Goal: Information Seeking & Learning: Learn about a topic

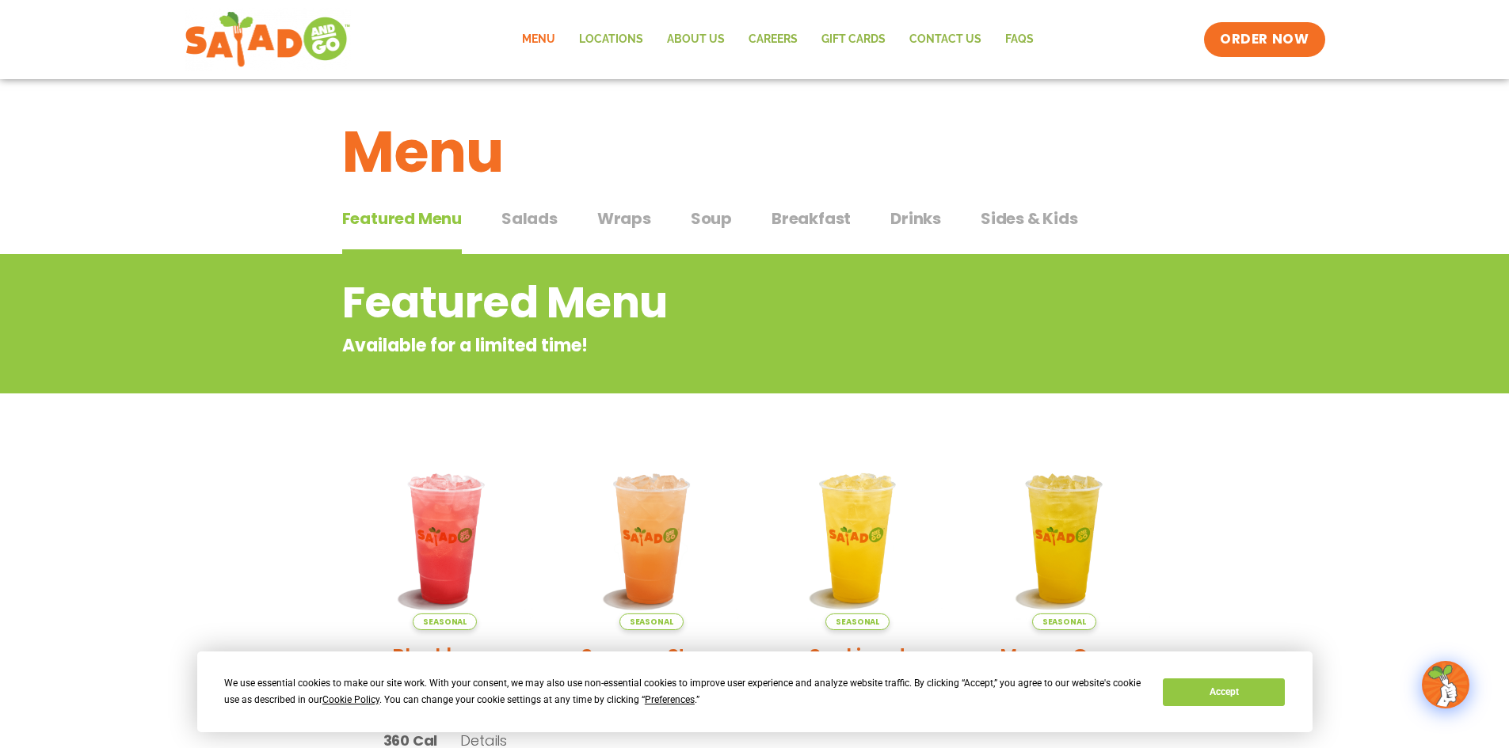
click at [521, 217] on span "Salads" at bounding box center [529, 219] width 56 height 24
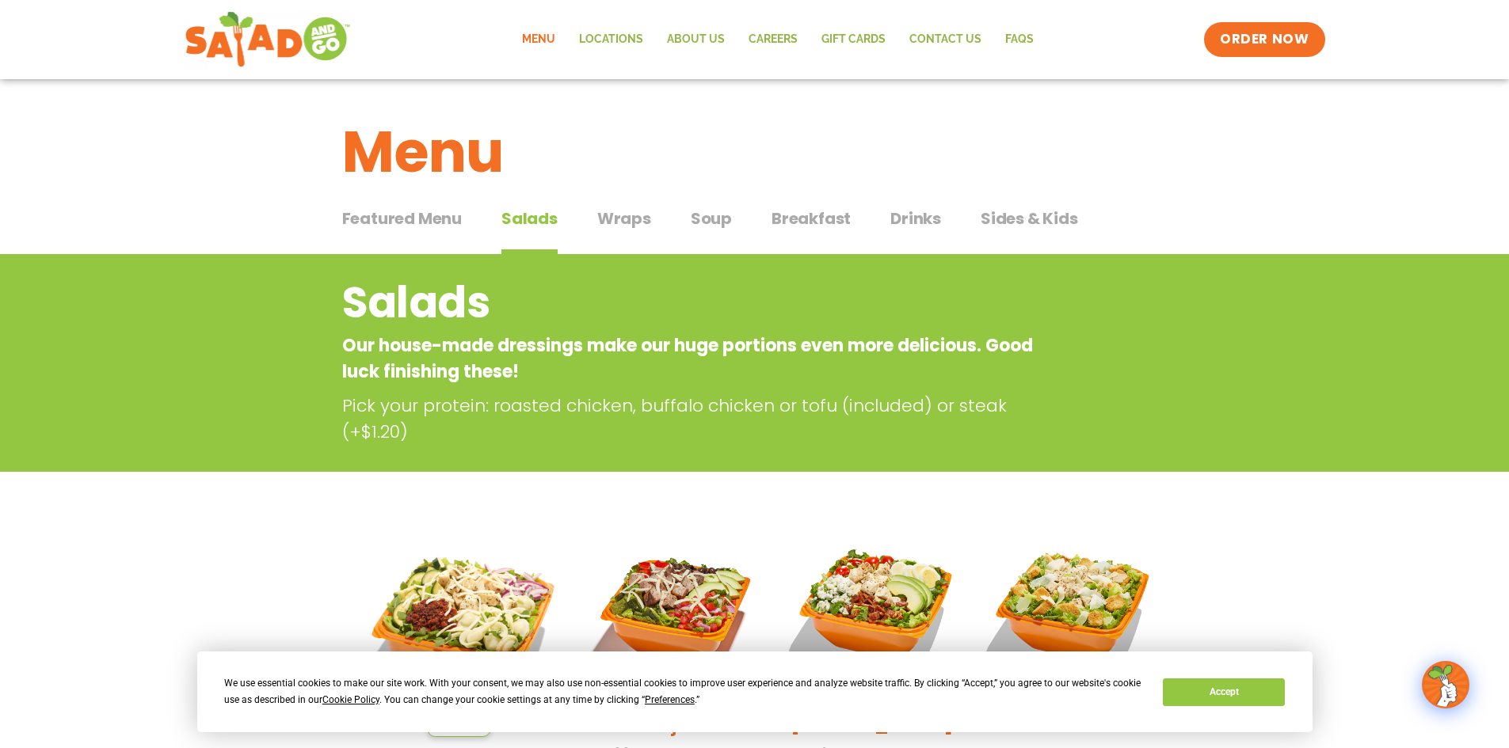
click at [634, 228] on span "Wraps" at bounding box center [624, 219] width 54 height 24
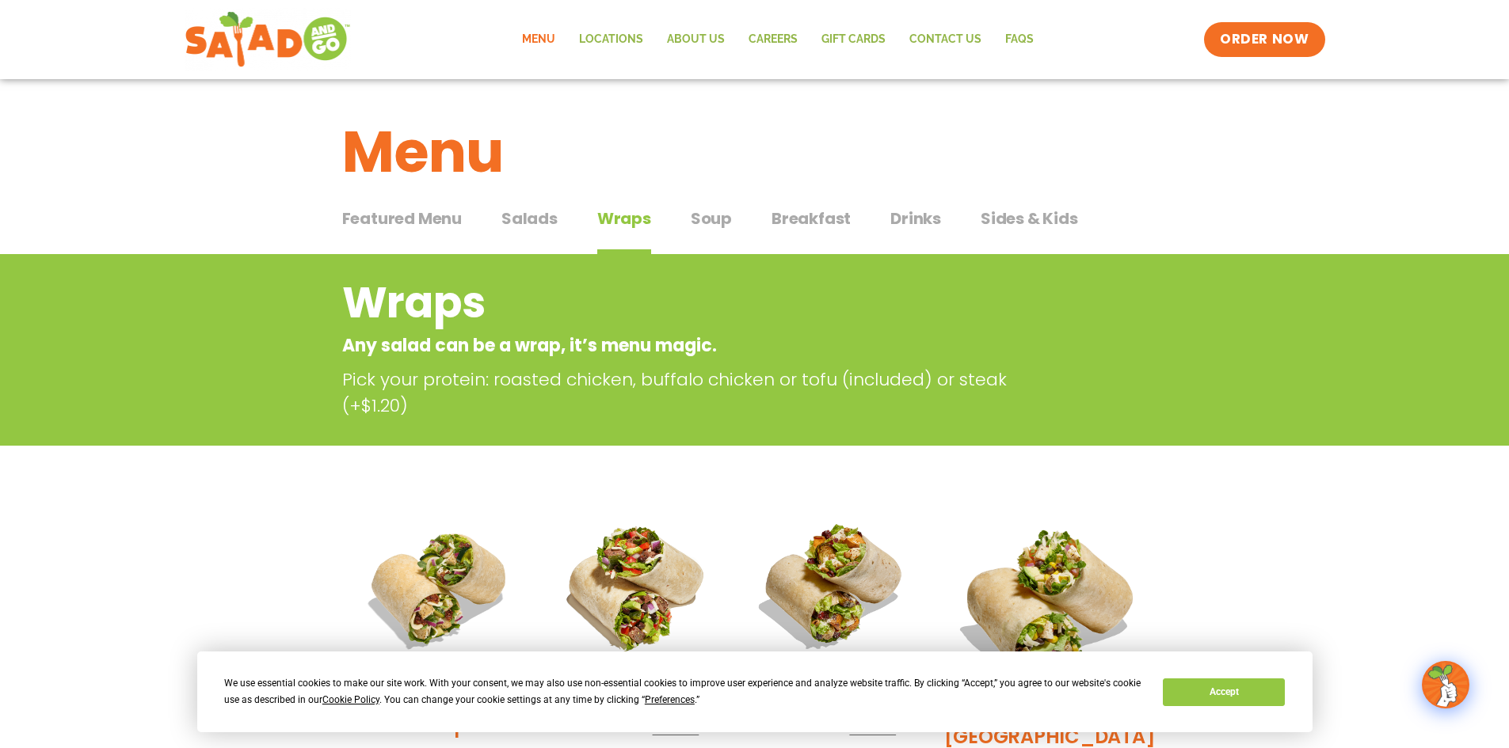
click at [801, 230] on button "Breakfast Breakfast" at bounding box center [810, 231] width 79 height 48
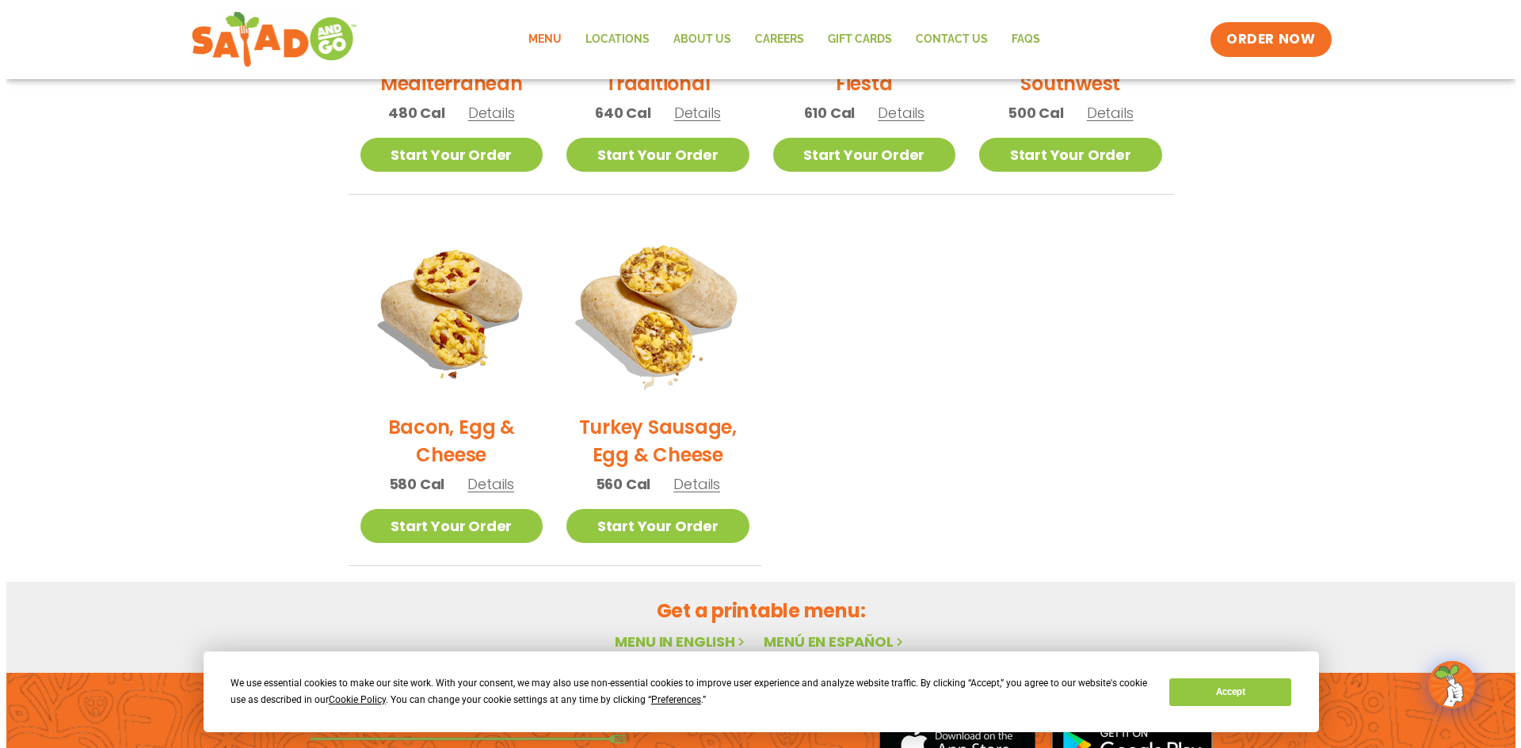
scroll to position [634, 0]
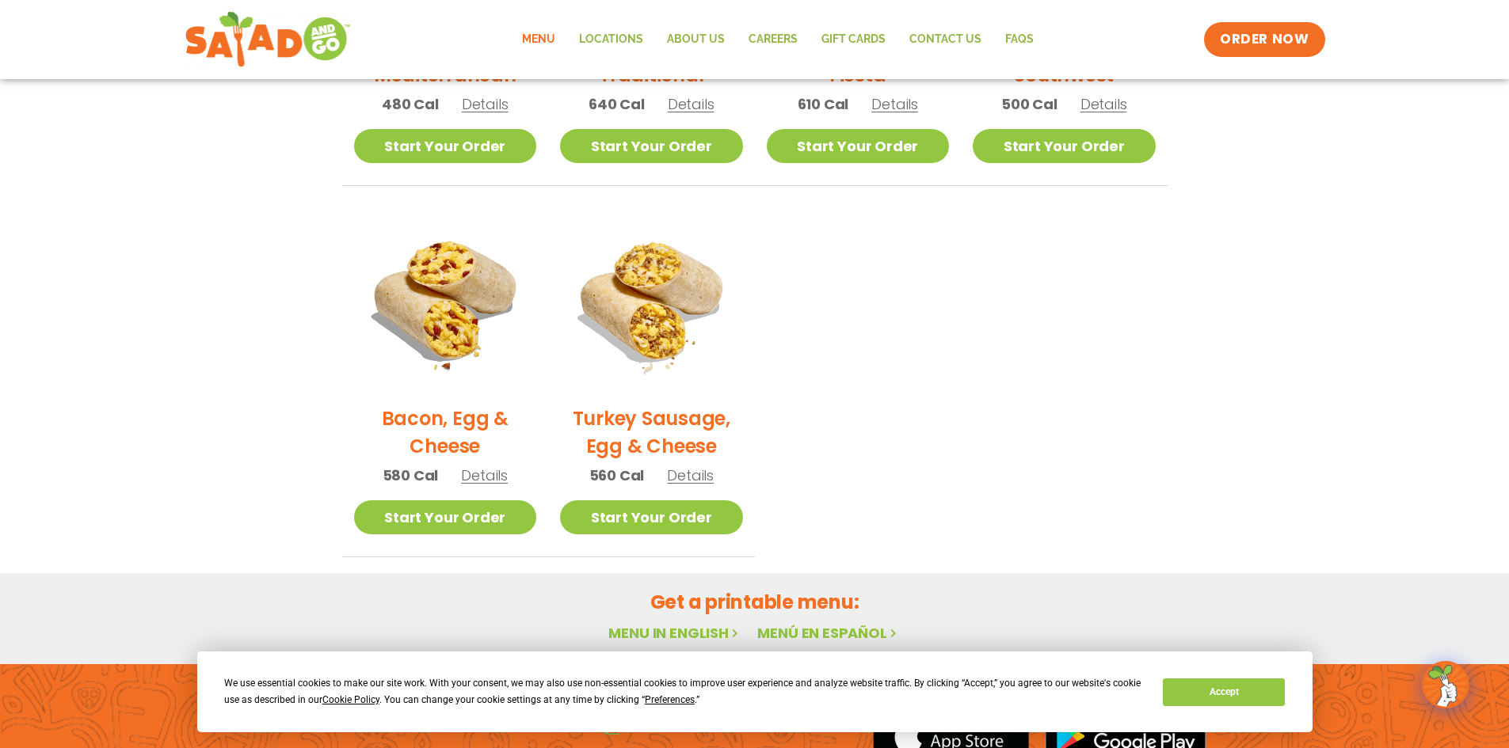
click at [702, 109] on span "Details" at bounding box center [691, 104] width 47 height 20
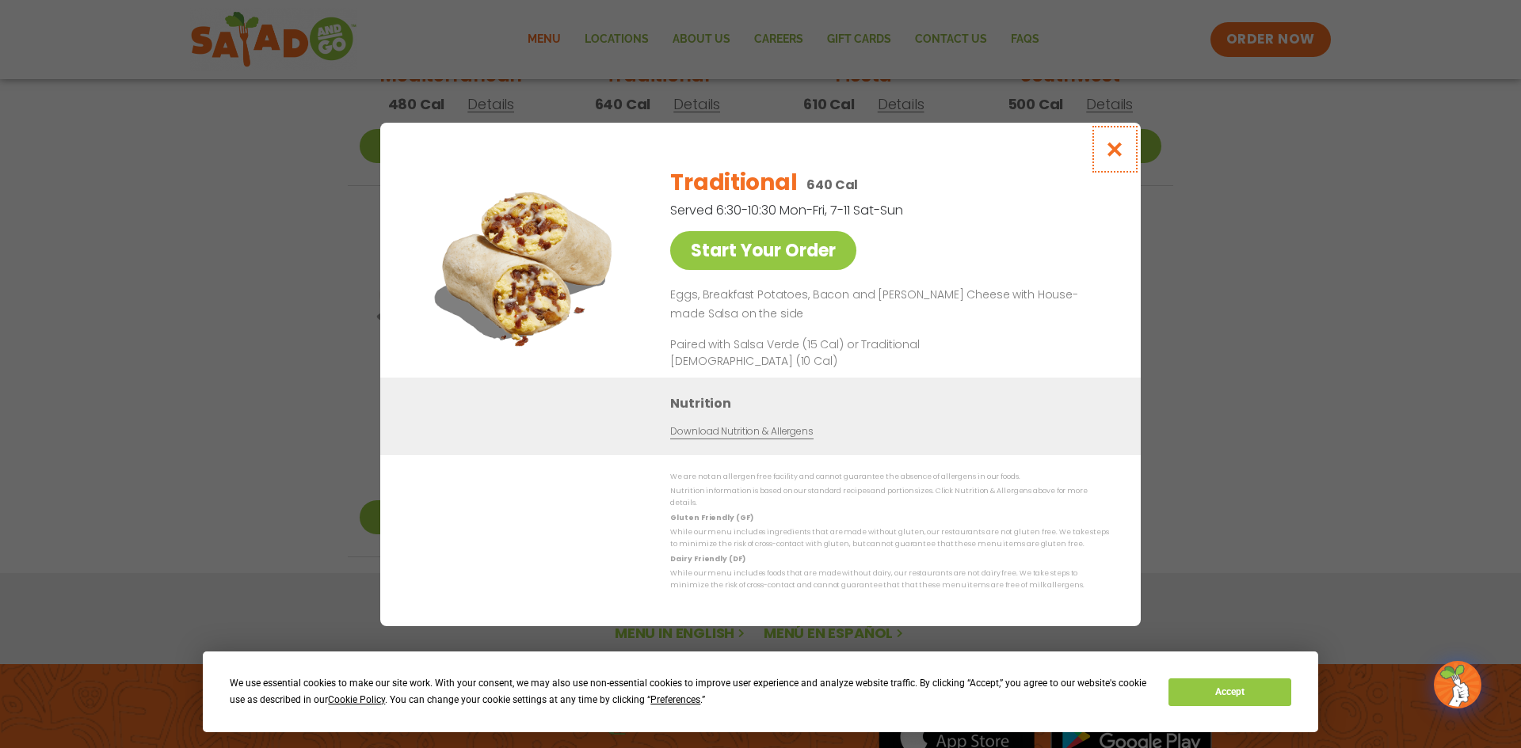
click at [1108, 155] on icon "Close modal" at bounding box center [1115, 149] width 20 height 17
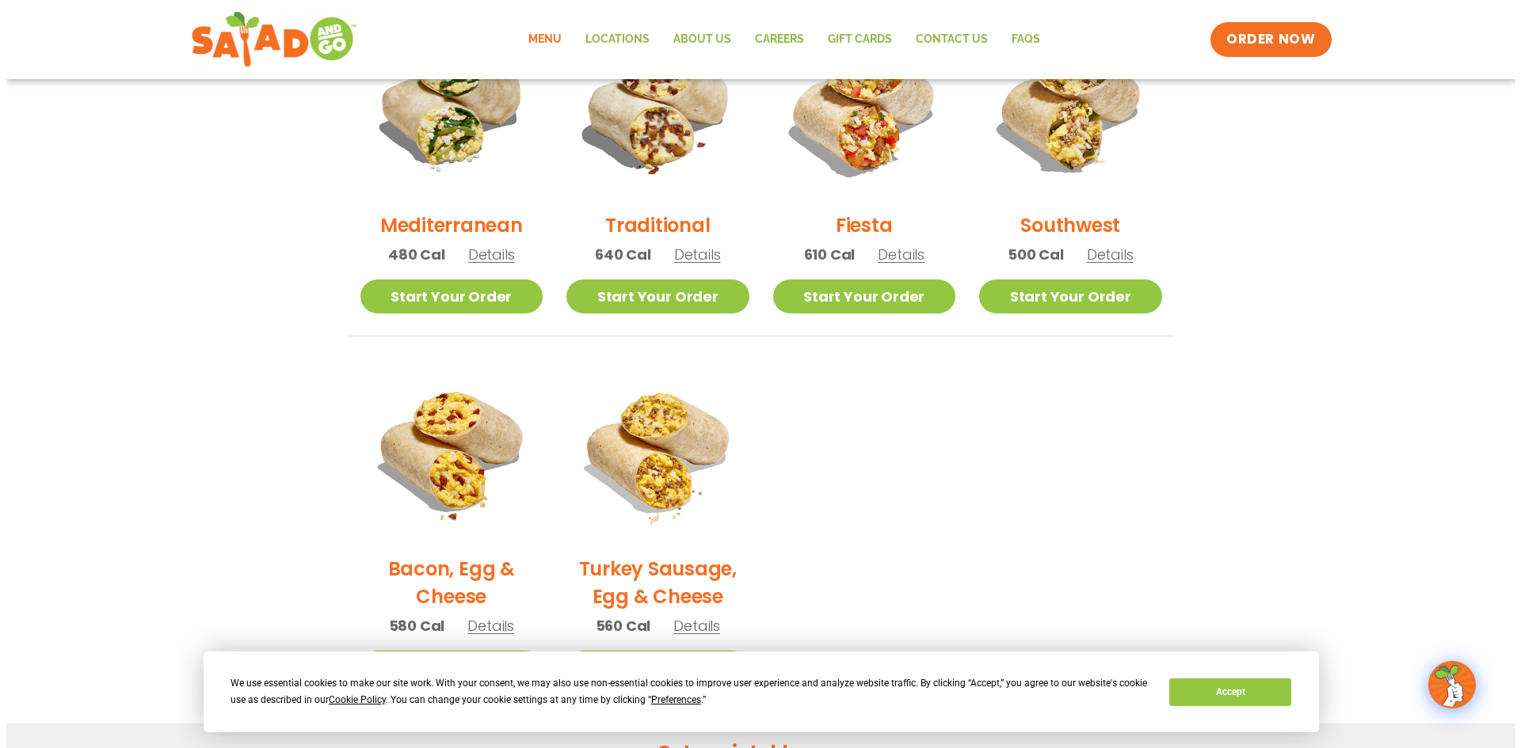
scroll to position [522, 0]
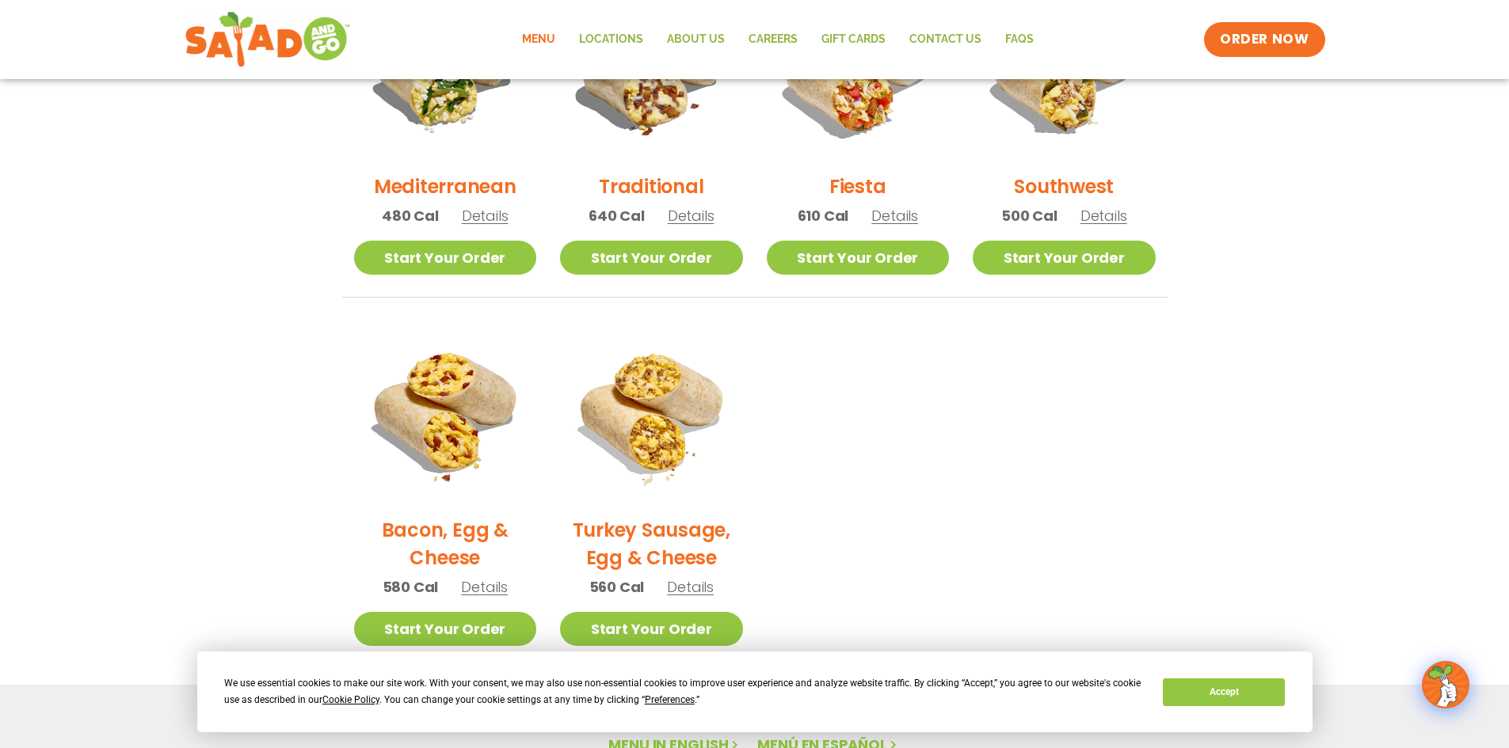
click at [487, 593] on span "Details" at bounding box center [484, 587] width 47 height 20
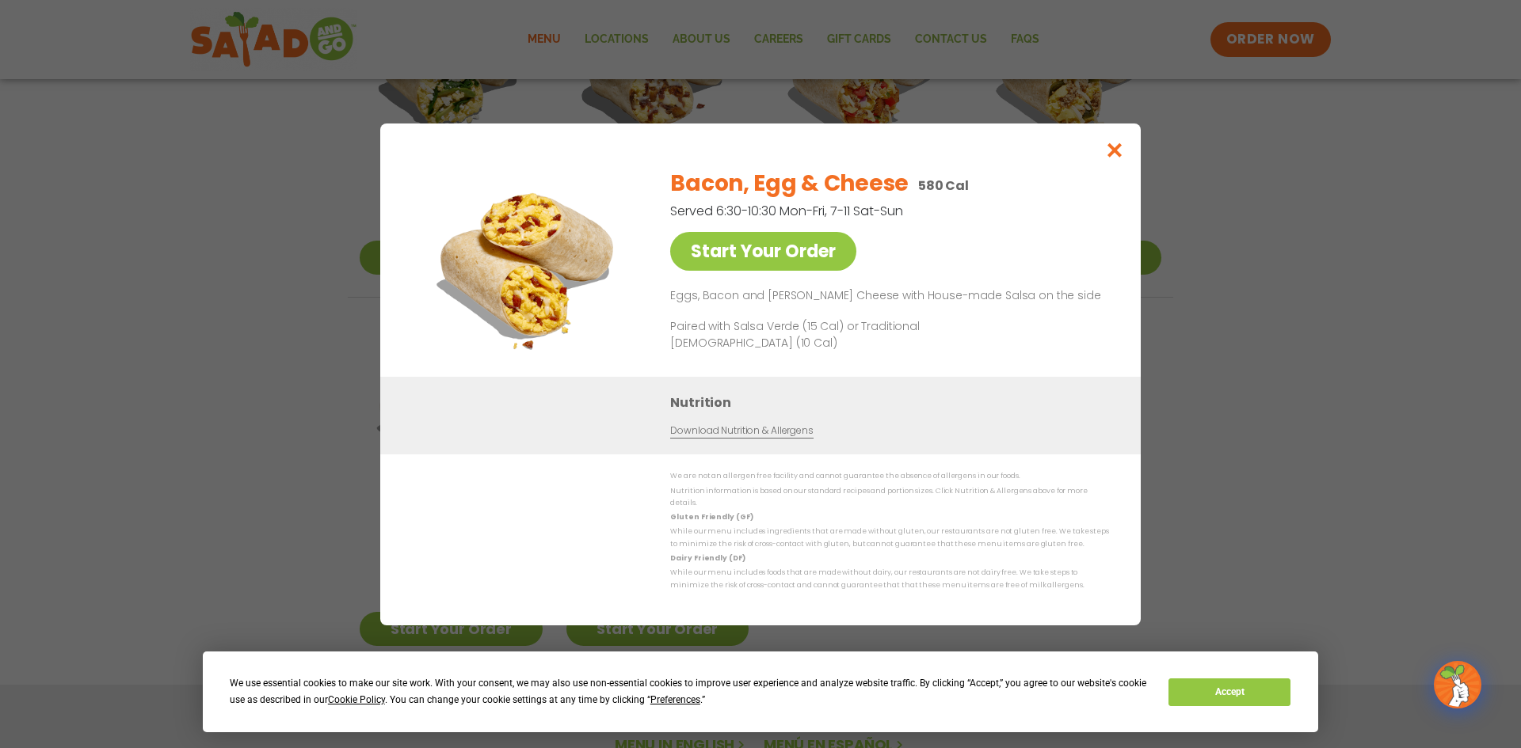
click at [474, 627] on div "Start Your Order Bacon, Egg & Cheese 580 Cal Served 6:30-10:30 Mon-Fri, 7-11 Sa…" at bounding box center [760, 374] width 1521 height 748
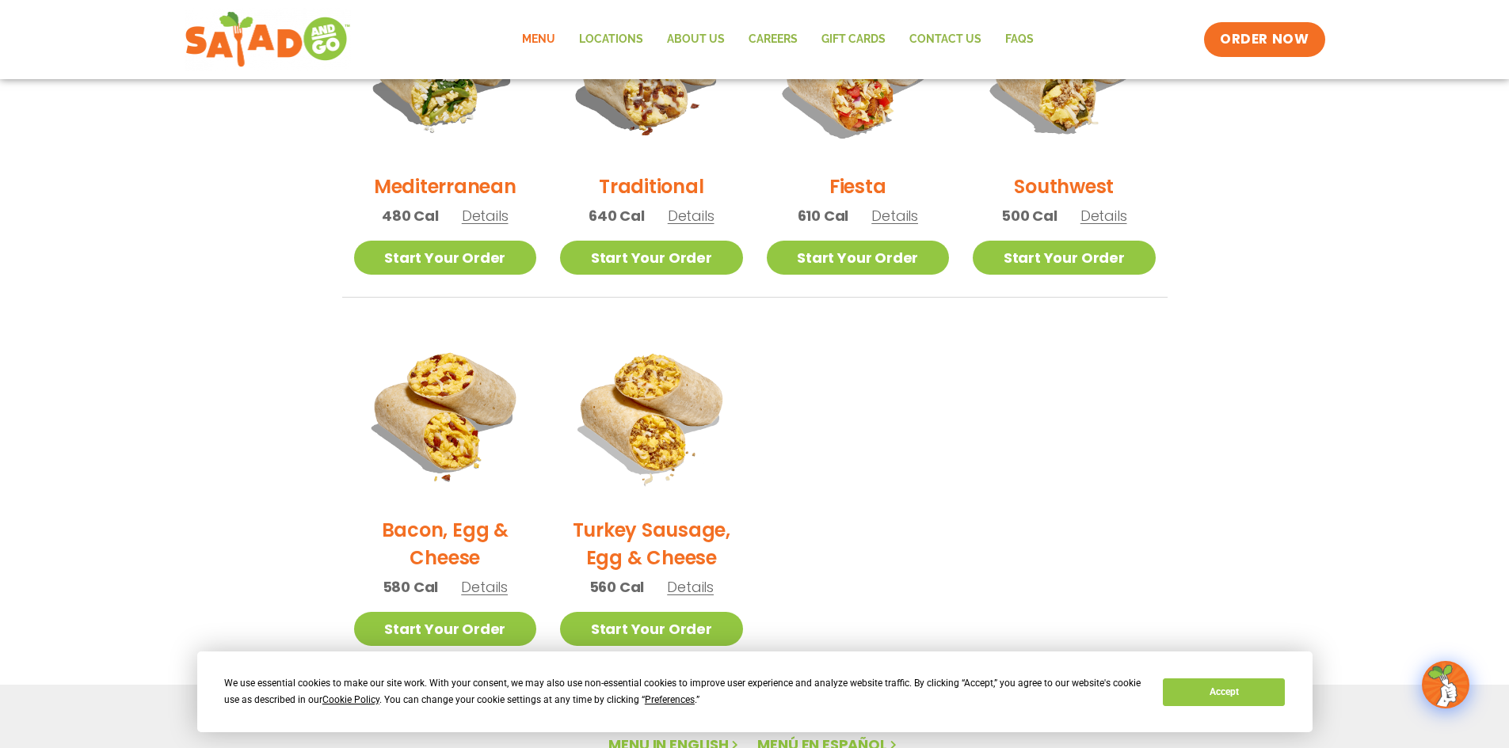
click at [503, 585] on span "Details" at bounding box center [484, 587] width 47 height 20
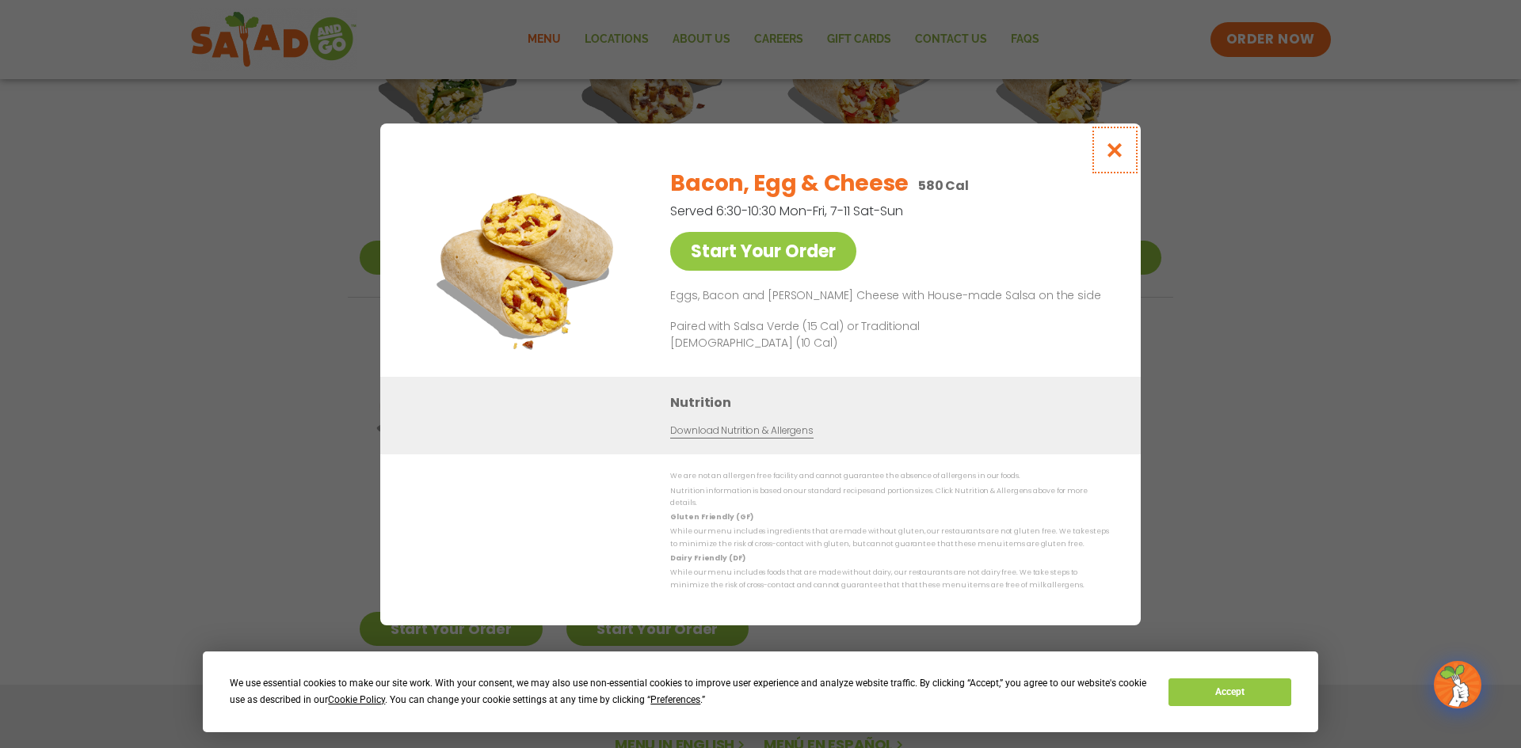
click at [1114, 156] on icon "Close modal" at bounding box center [1115, 150] width 20 height 17
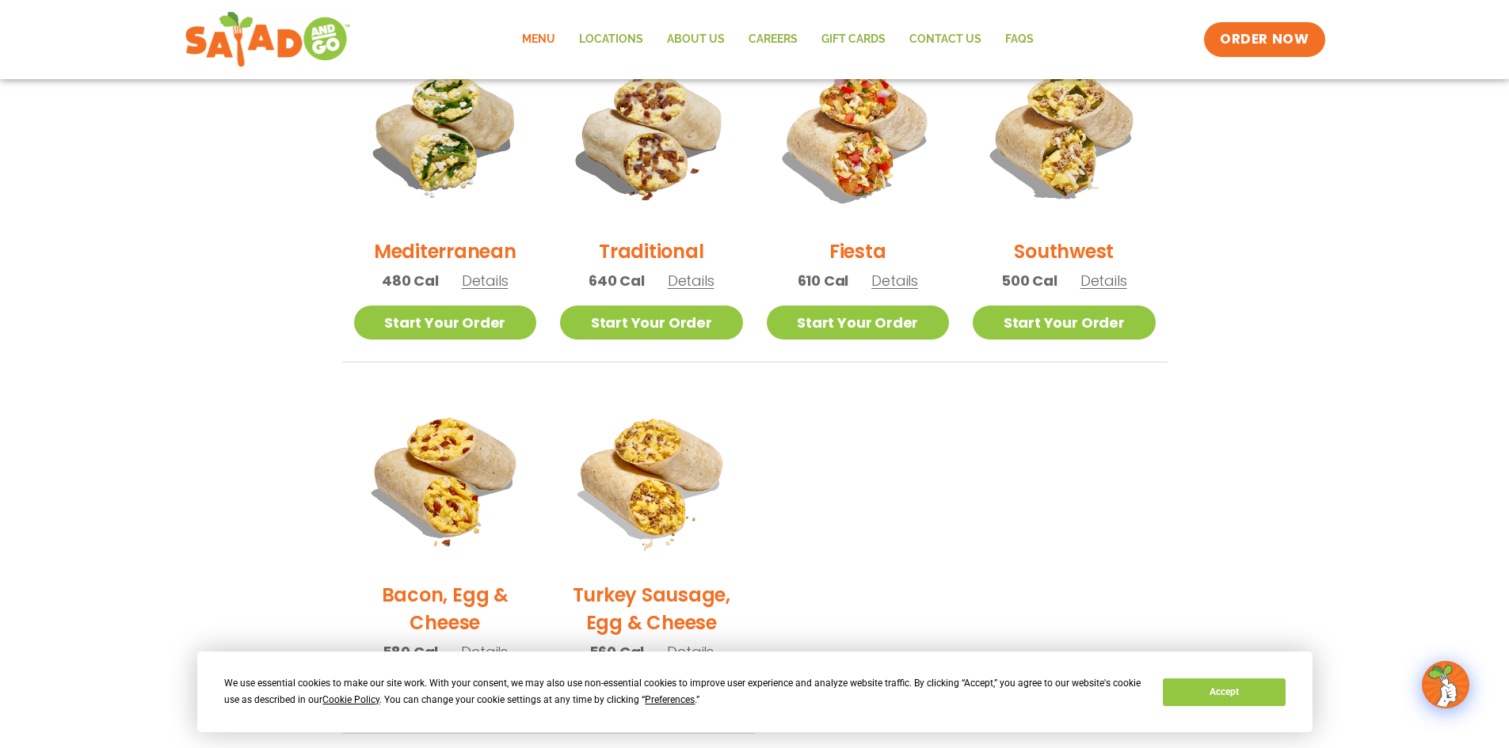
scroll to position [443, 0]
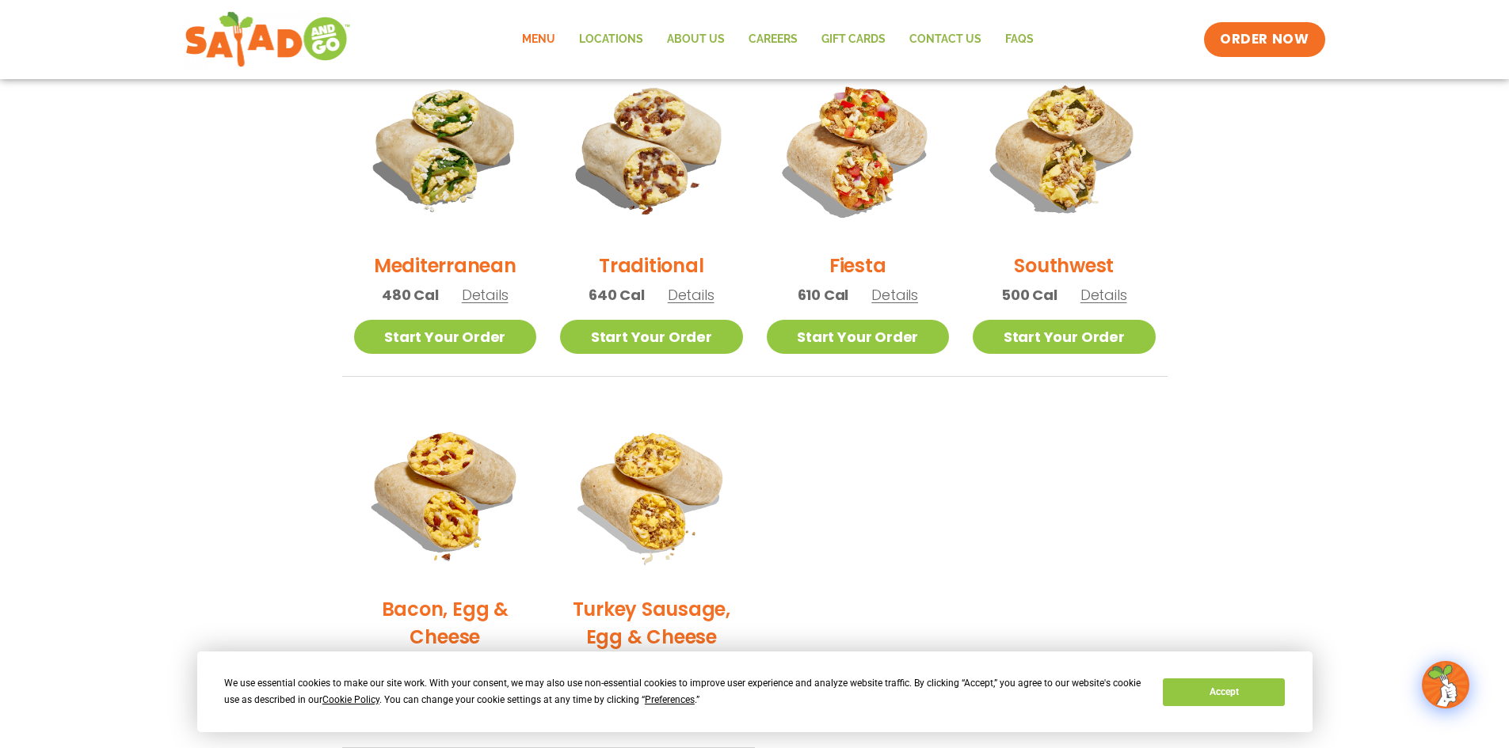
click at [900, 297] on span "Details" at bounding box center [894, 295] width 47 height 20
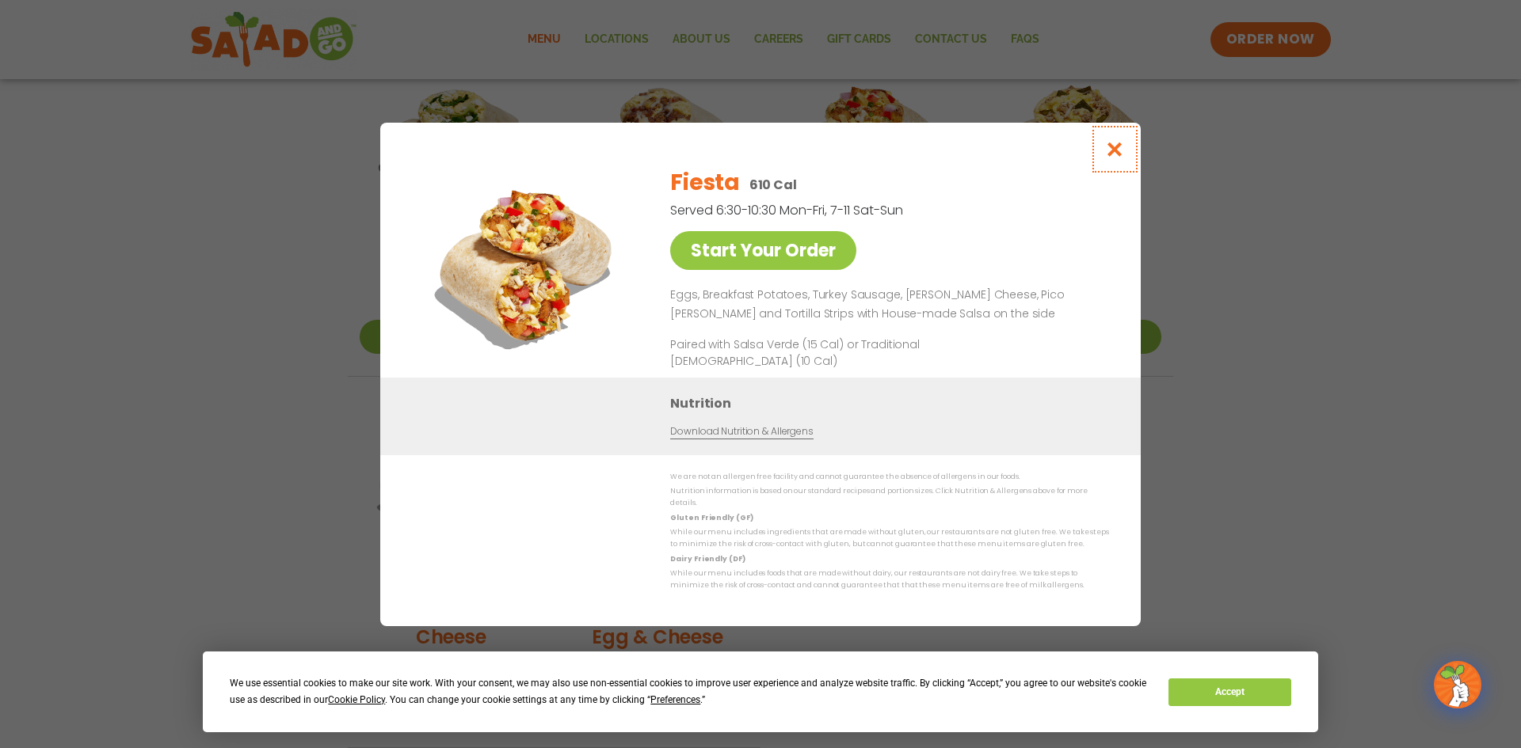
click at [1116, 157] on icon "Close modal" at bounding box center [1115, 149] width 20 height 17
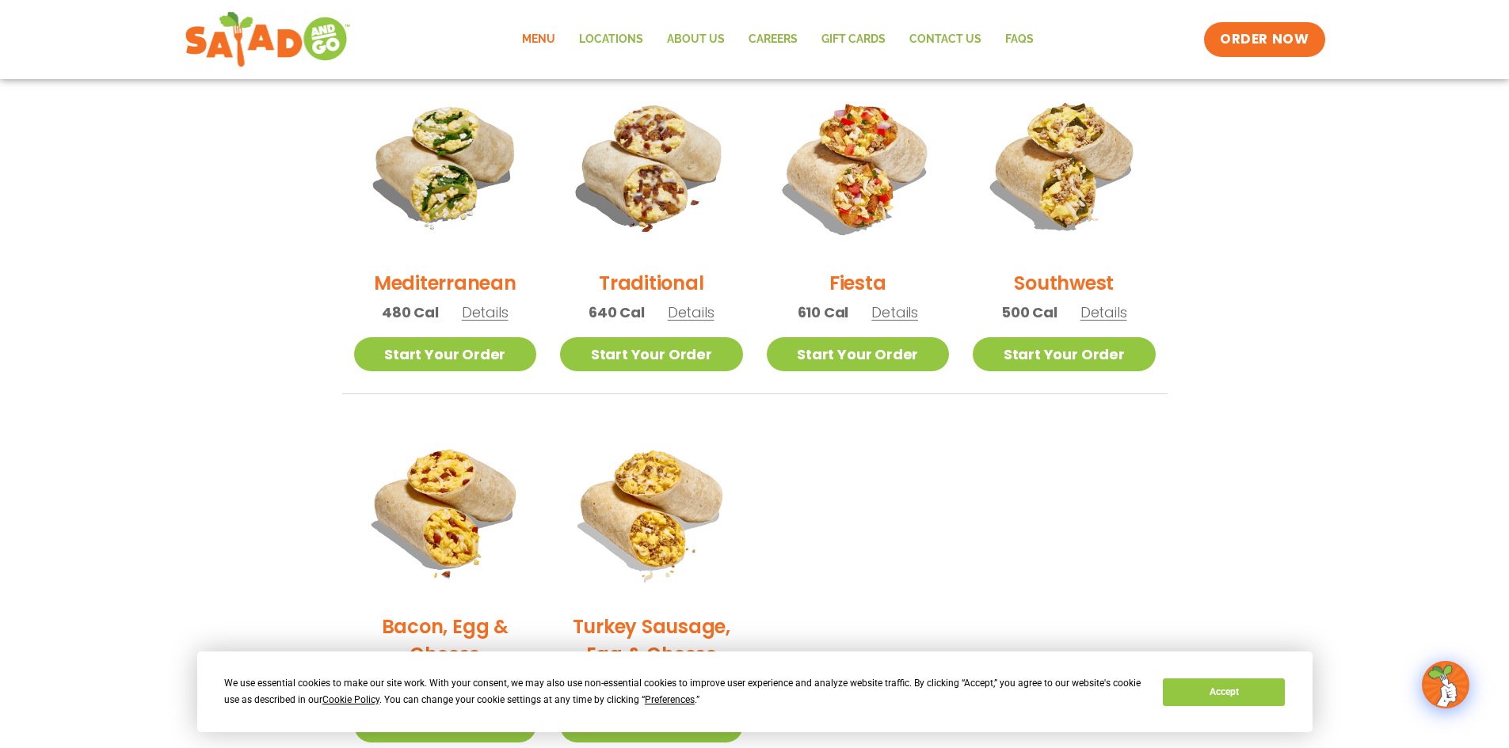
scroll to position [396, 0]
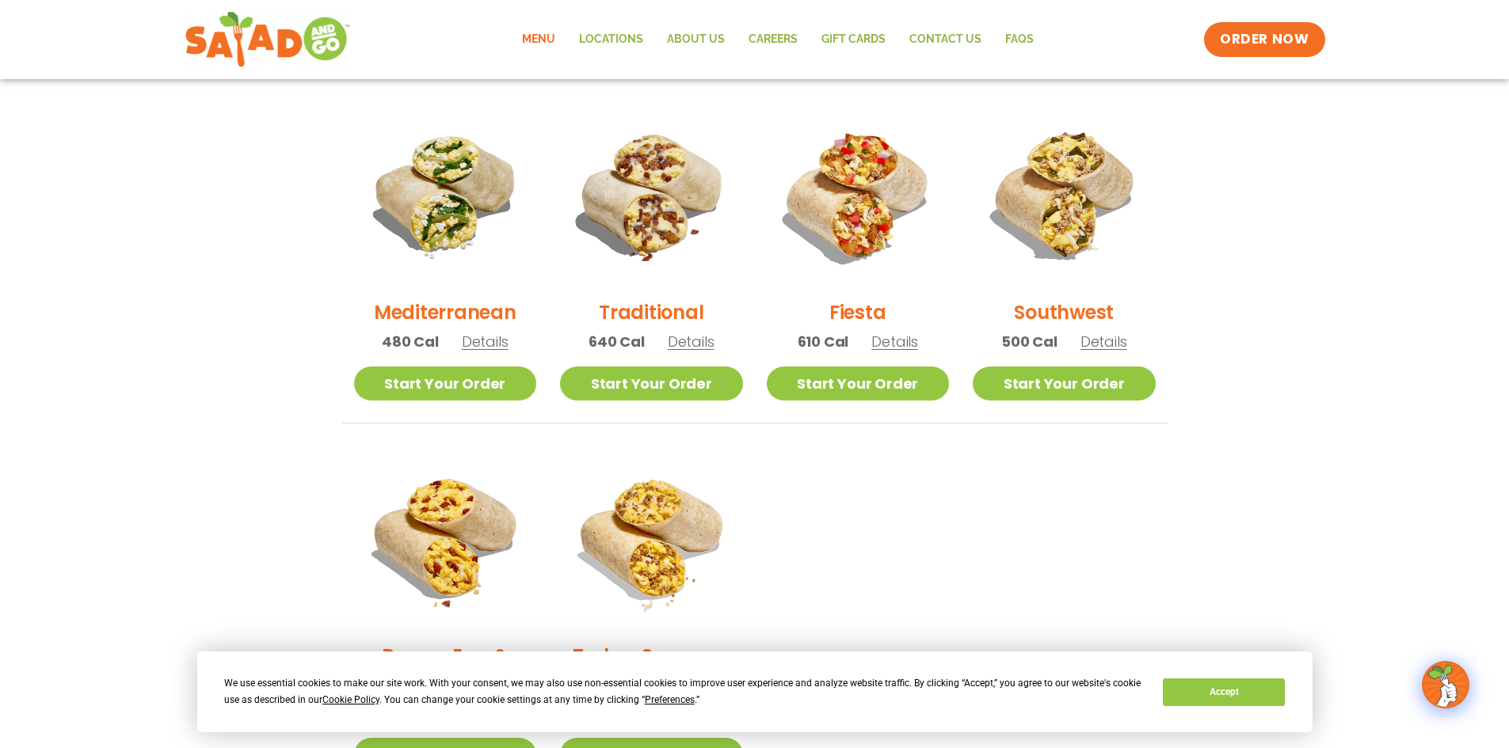
click at [895, 341] on span "Details" at bounding box center [894, 342] width 47 height 20
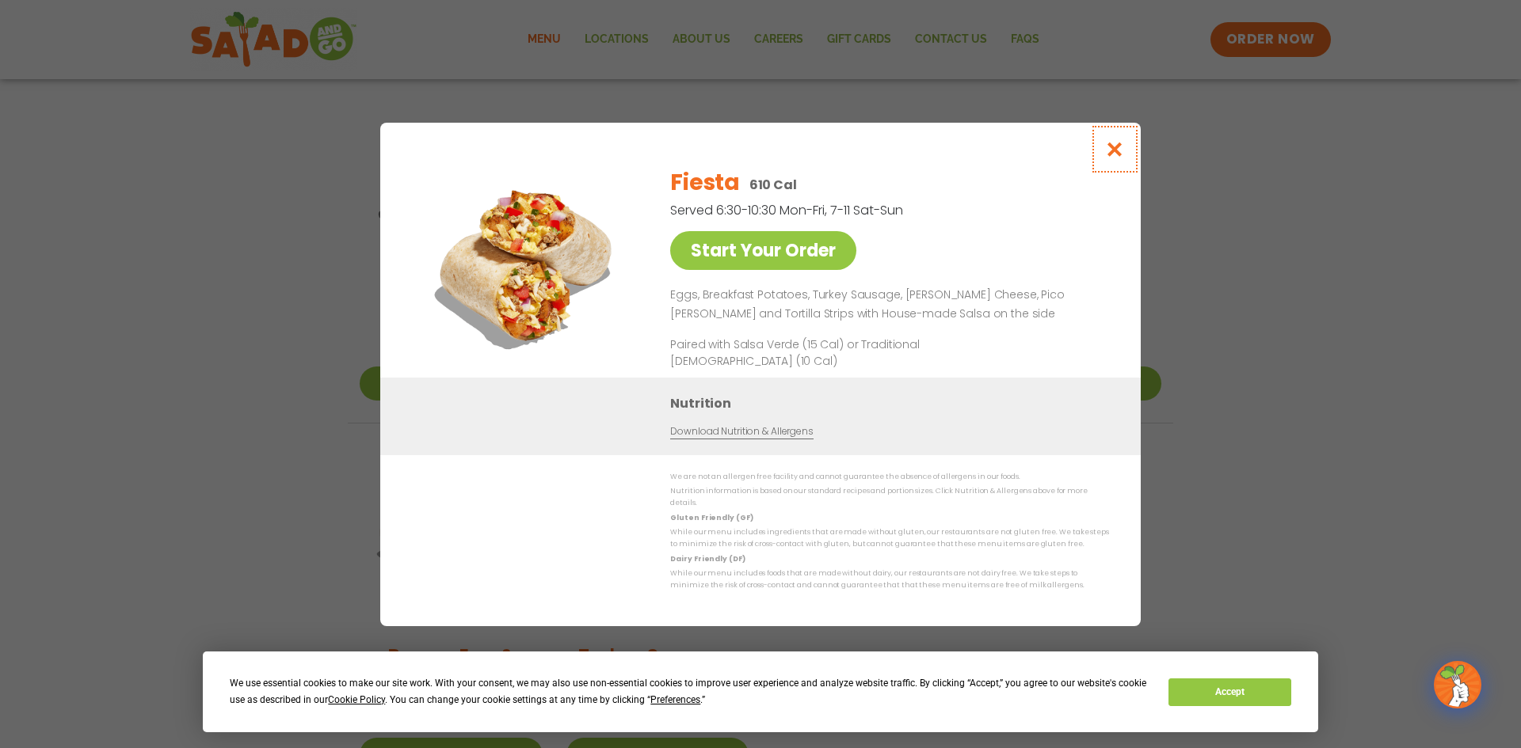
click at [1117, 155] on icon "Close modal" at bounding box center [1115, 149] width 20 height 17
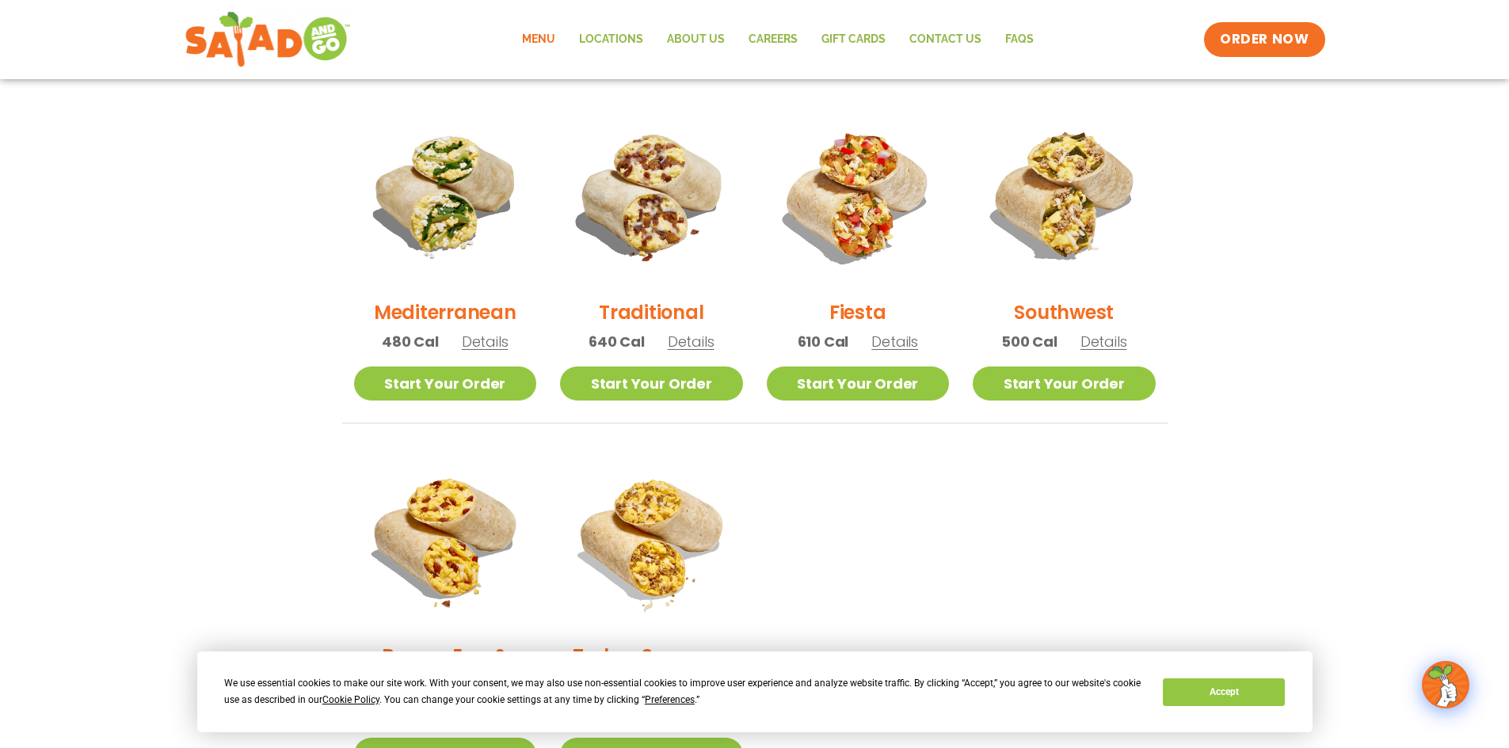
click at [692, 346] on span "Details" at bounding box center [691, 342] width 47 height 20
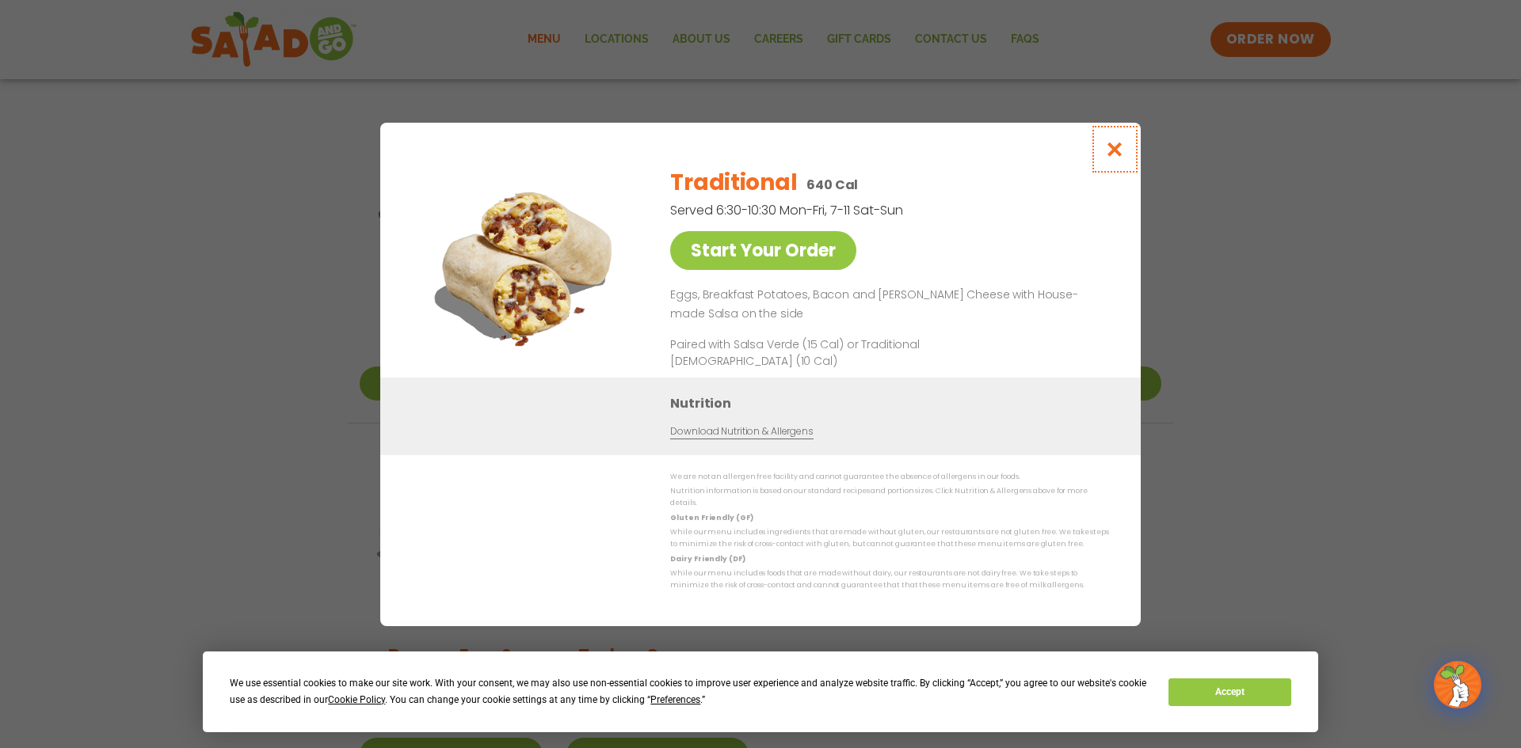
click at [1117, 158] on icon "Close modal" at bounding box center [1115, 149] width 20 height 17
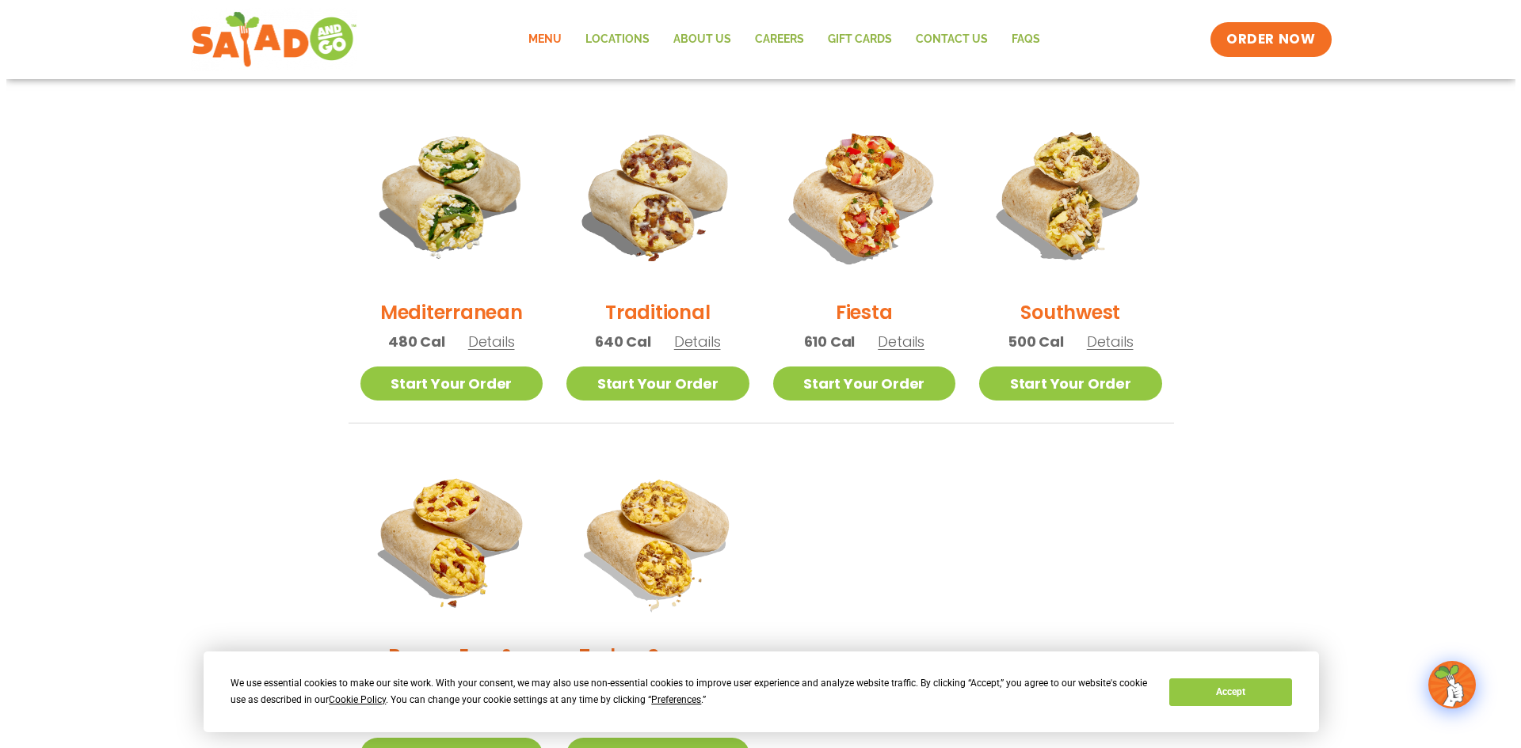
scroll to position [554, 0]
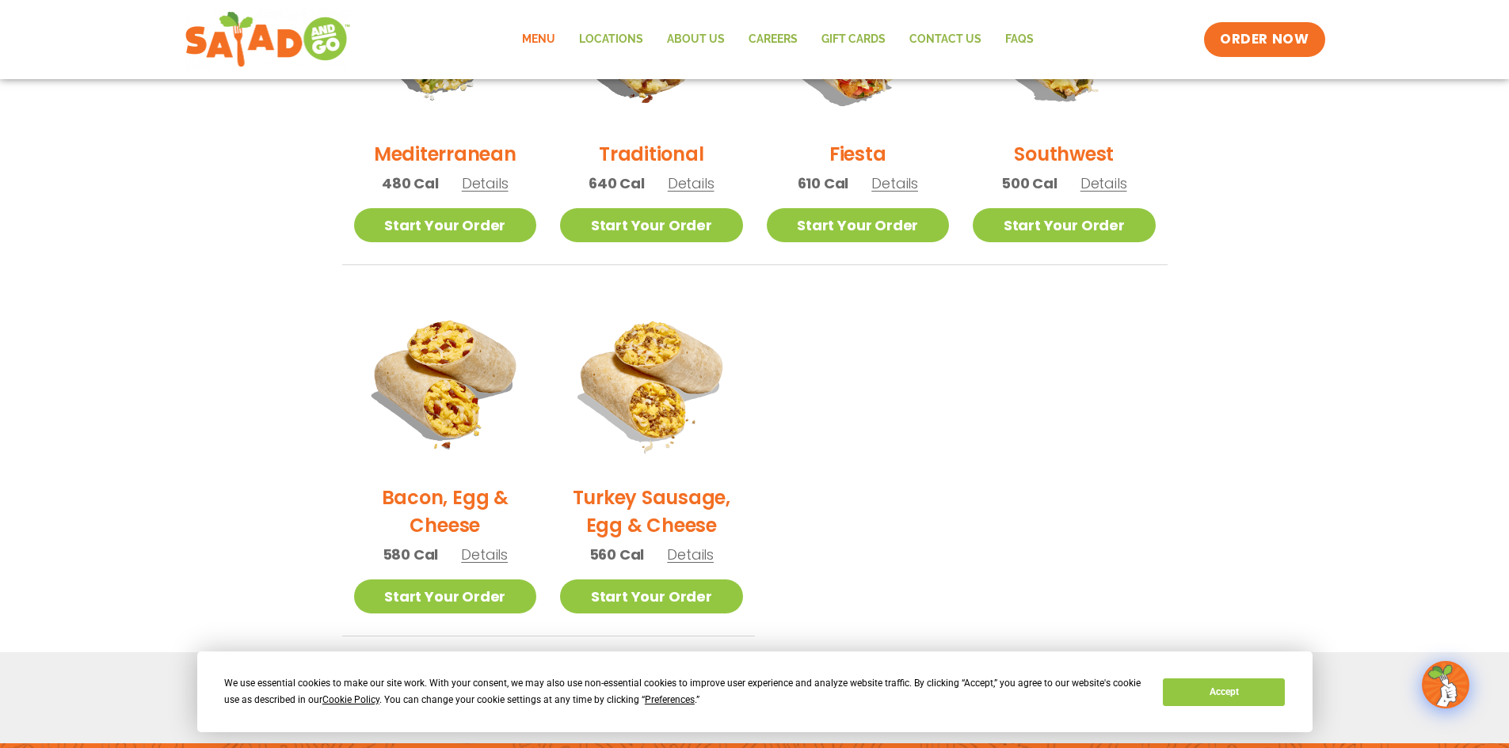
click at [478, 551] on span "Details" at bounding box center [484, 555] width 47 height 20
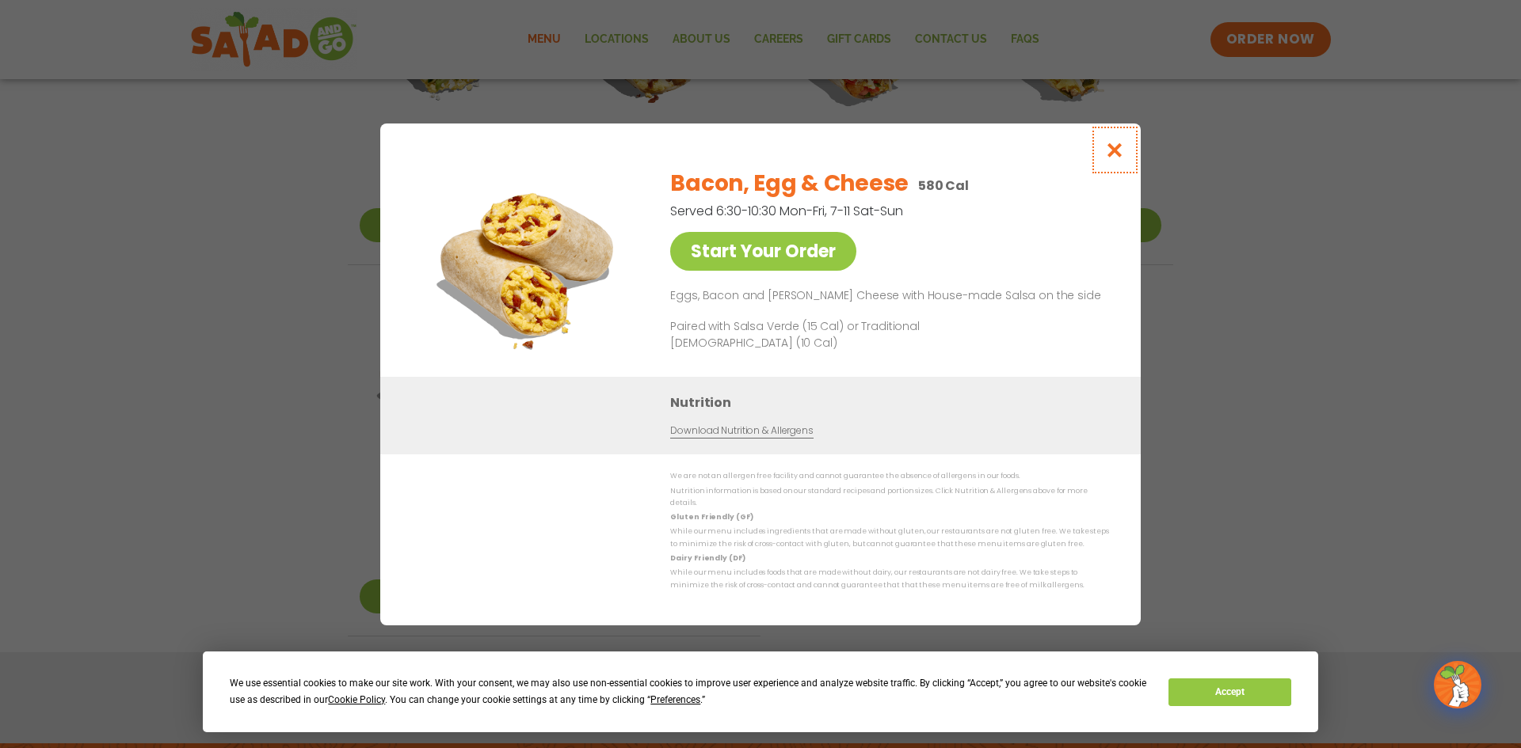
click at [1110, 158] on icon "Close modal" at bounding box center [1115, 150] width 20 height 17
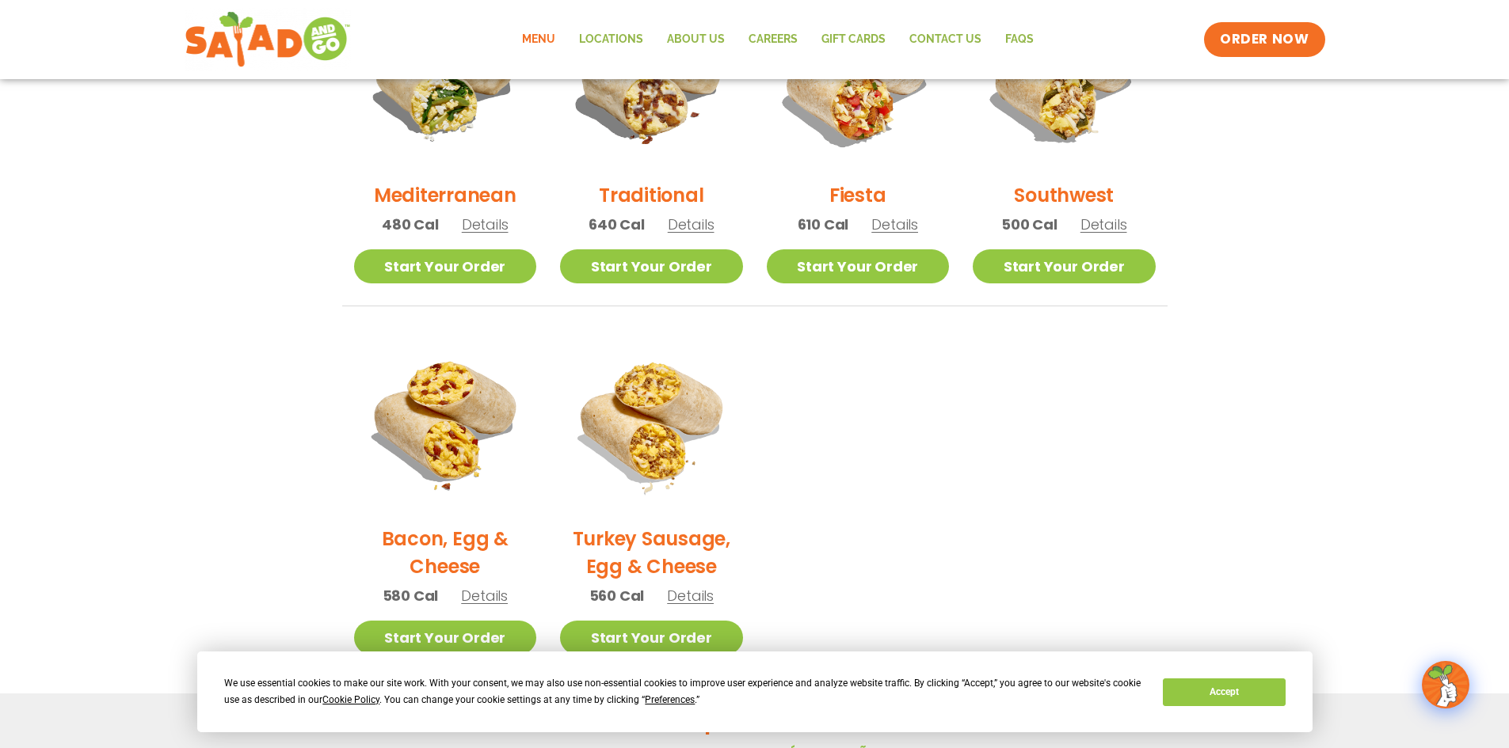
scroll to position [443, 0]
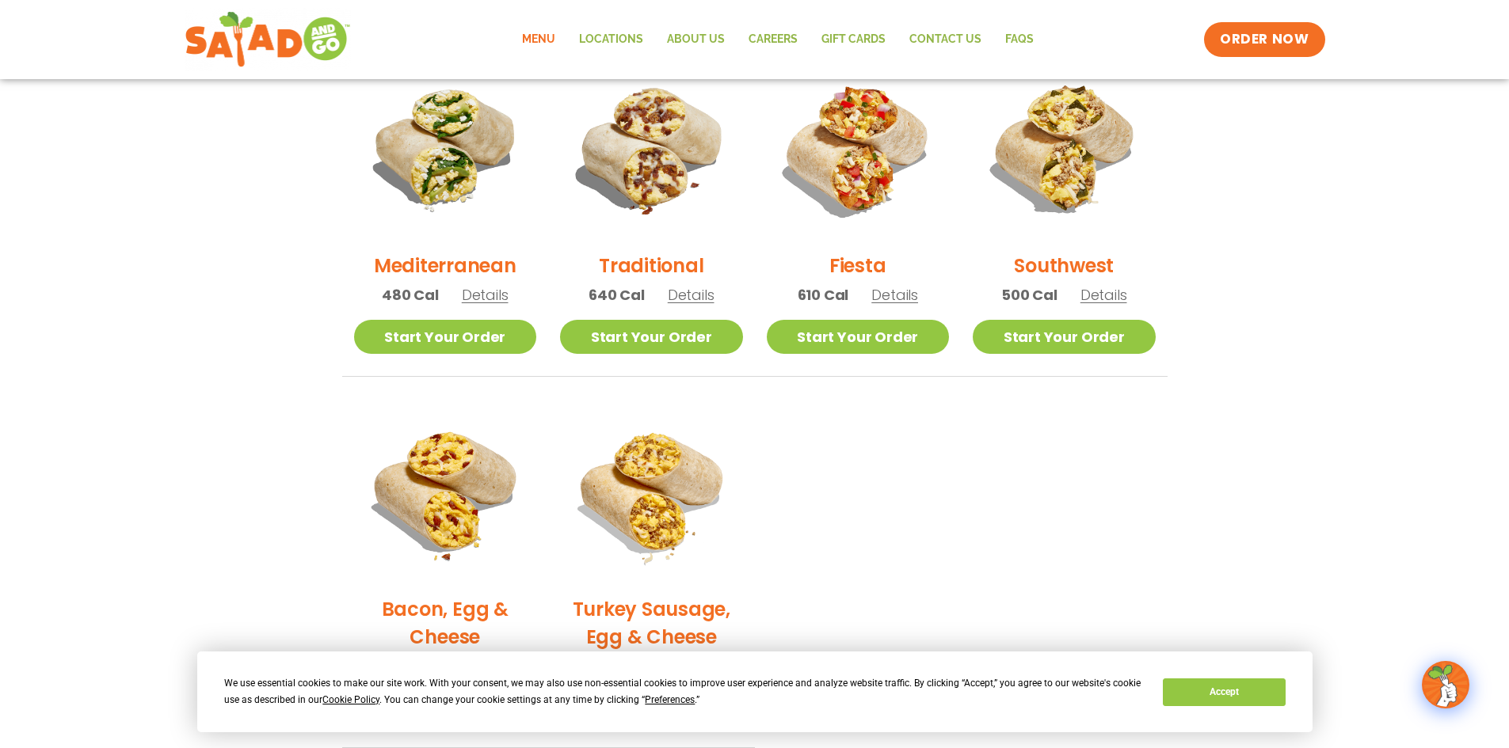
click at [885, 294] on span "Details" at bounding box center [894, 295] width 47 height 20
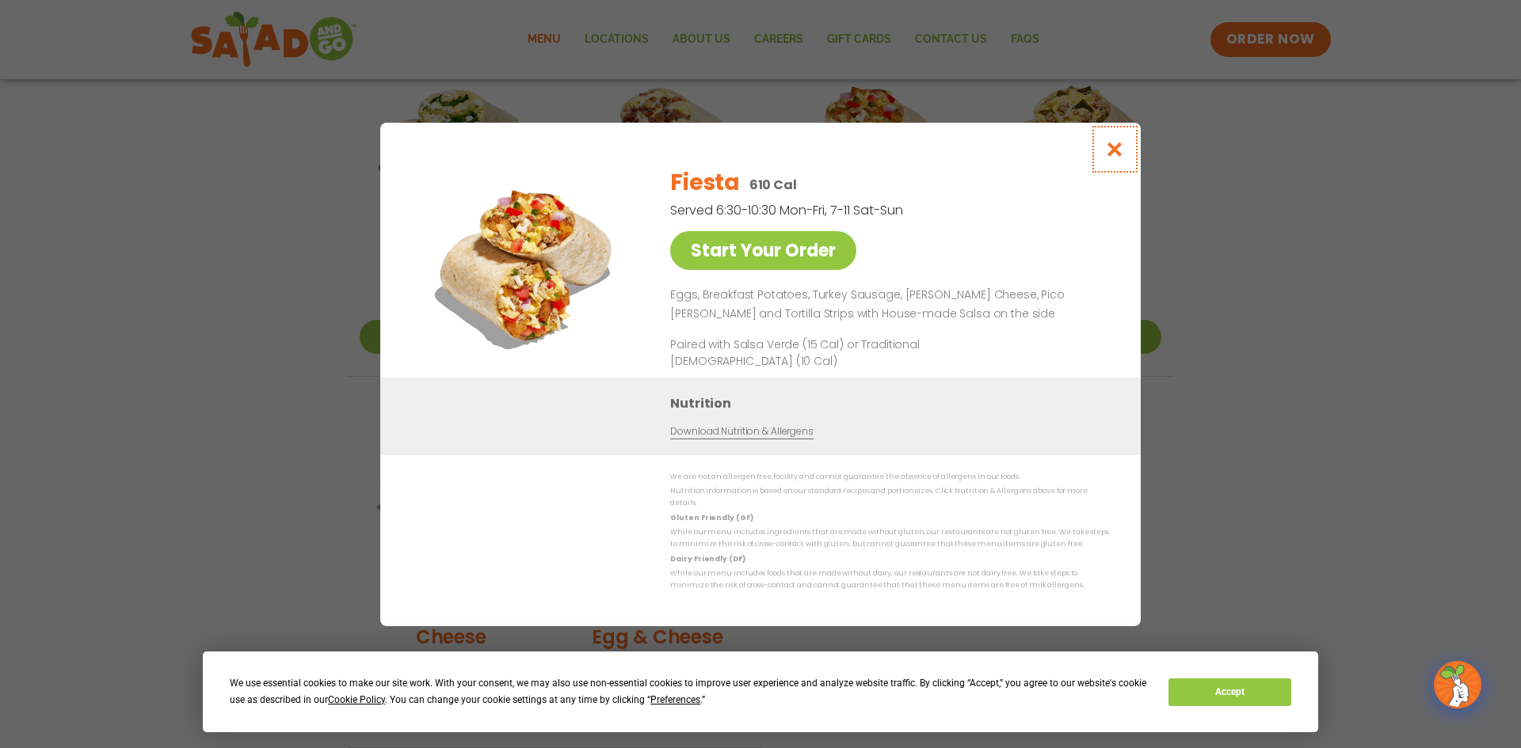
click at [1114, 158] on icon "Close modal" at bounding box center [1115, 149] width 20 height 17
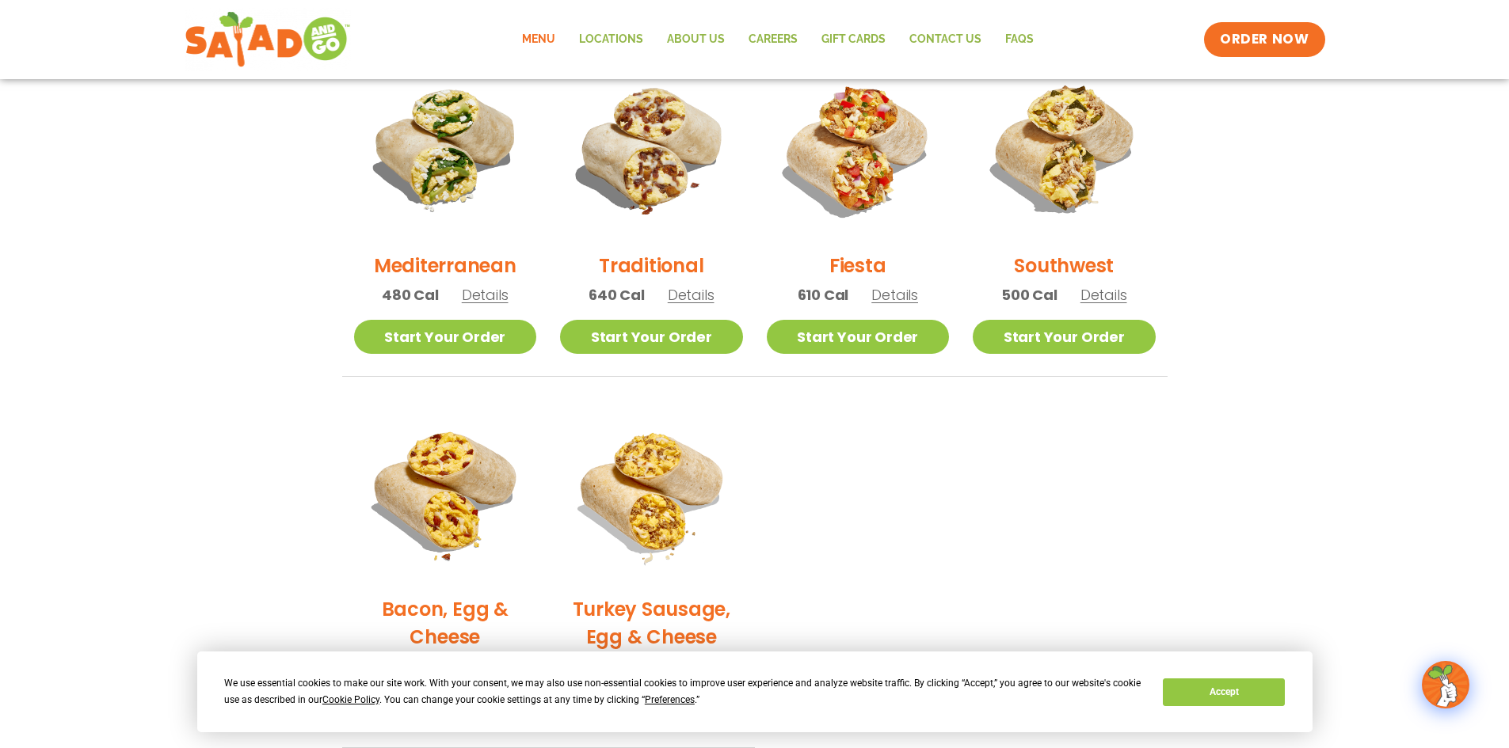
click at [695, 301] on span "Details" at bounding box center [691, 295] width 47 height 20
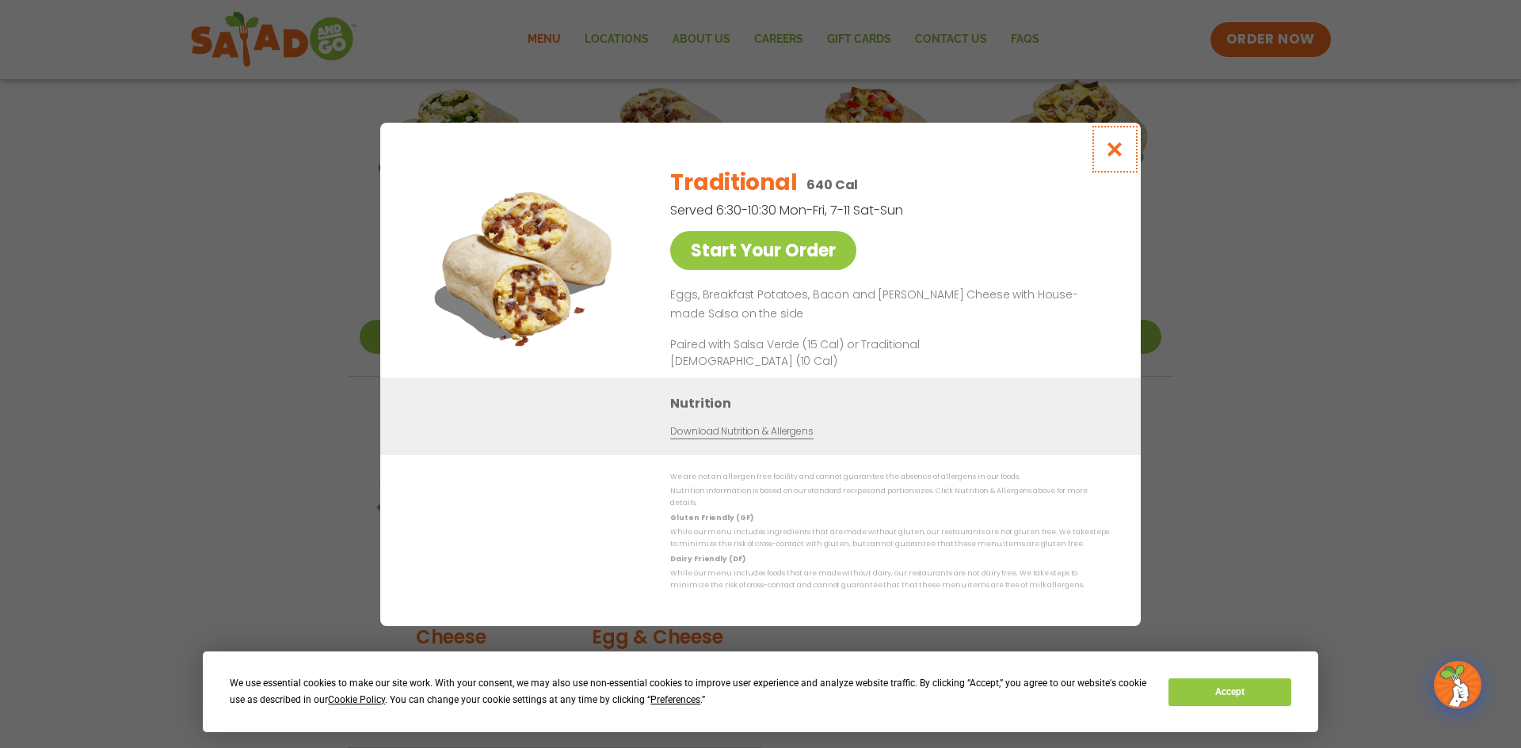
click at [1110, 153] on icon "Close modal" at bounding box center [1115, 149] width 20 height 17
